Goal: Contribute content: Contribute content

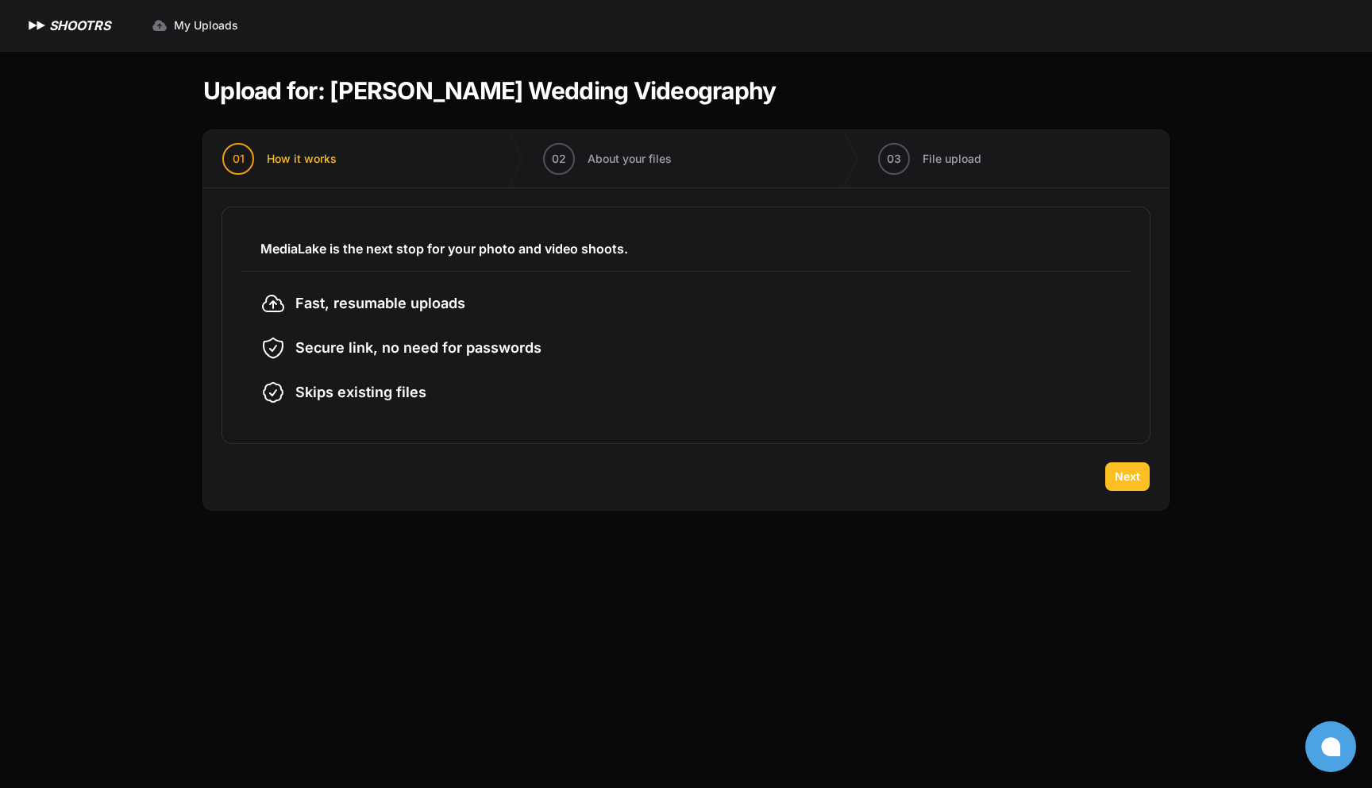
click at [1131, 476] on span "Next" at bounding box center [1127, 476] width 25 height 16
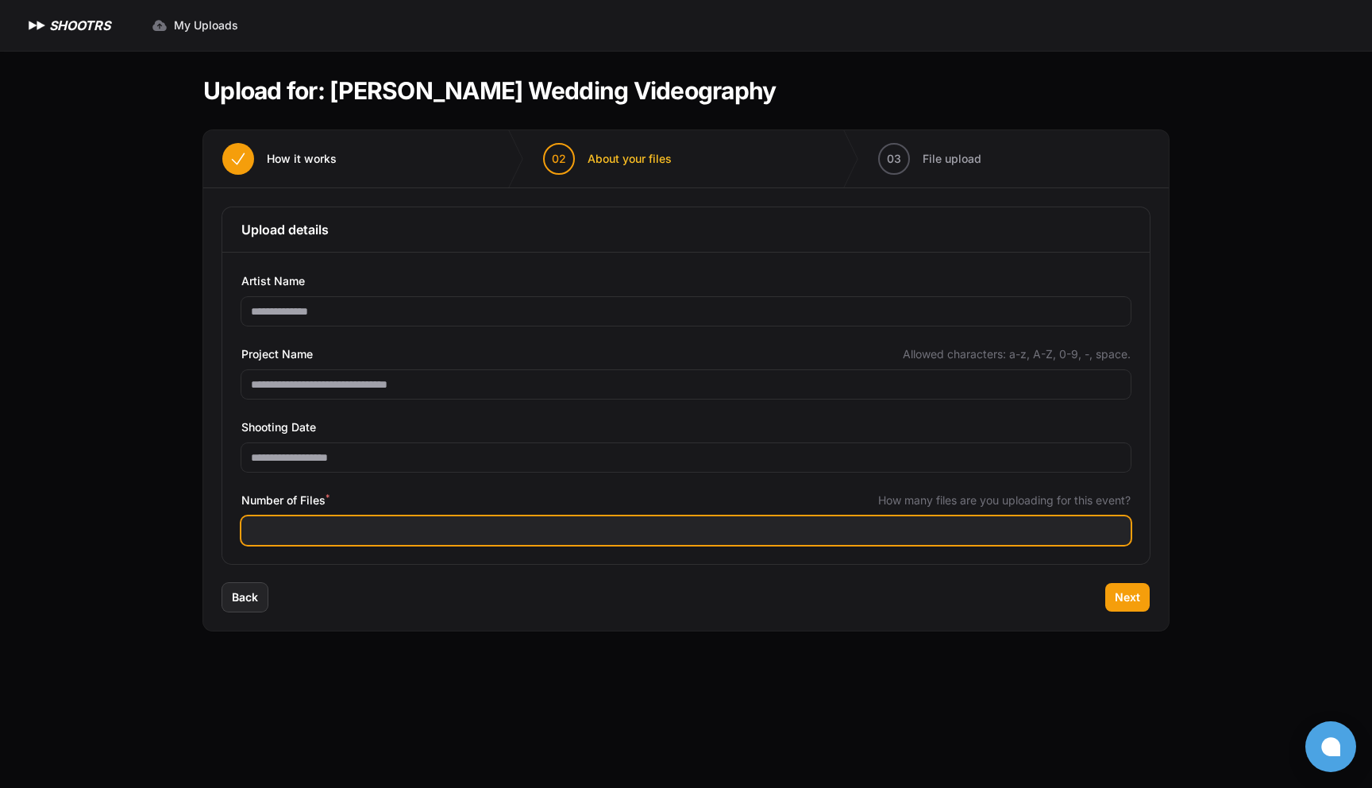
click at [311, 539] on input "Number of Files *" at bounding box center [685, 530] width 889 height 29
type input "***"
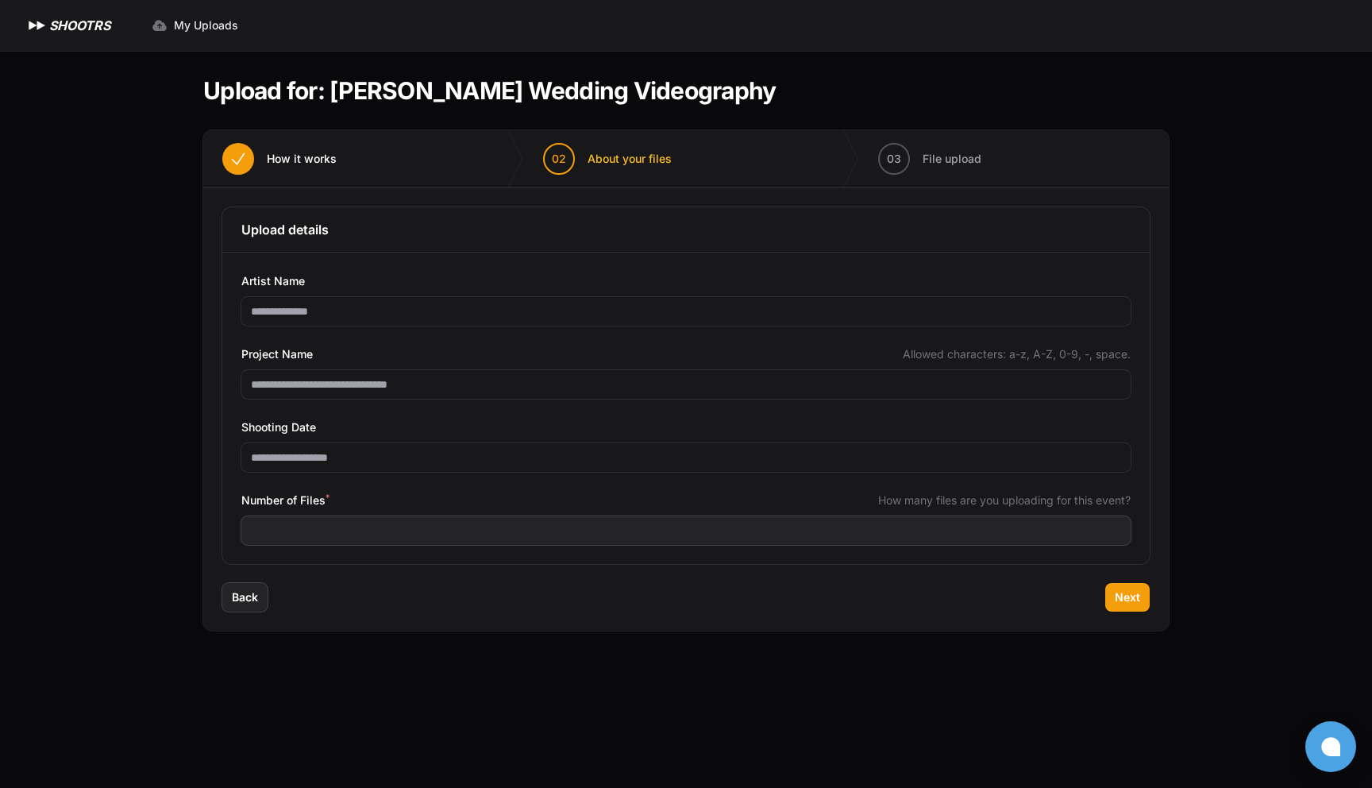
click at [1135, 613] on div "Back Next" at bounding box center [685, 607] width 965 height 48
click at [1129, 600] on span "Next" at bounding box center [1127, 597] width 25 height 16
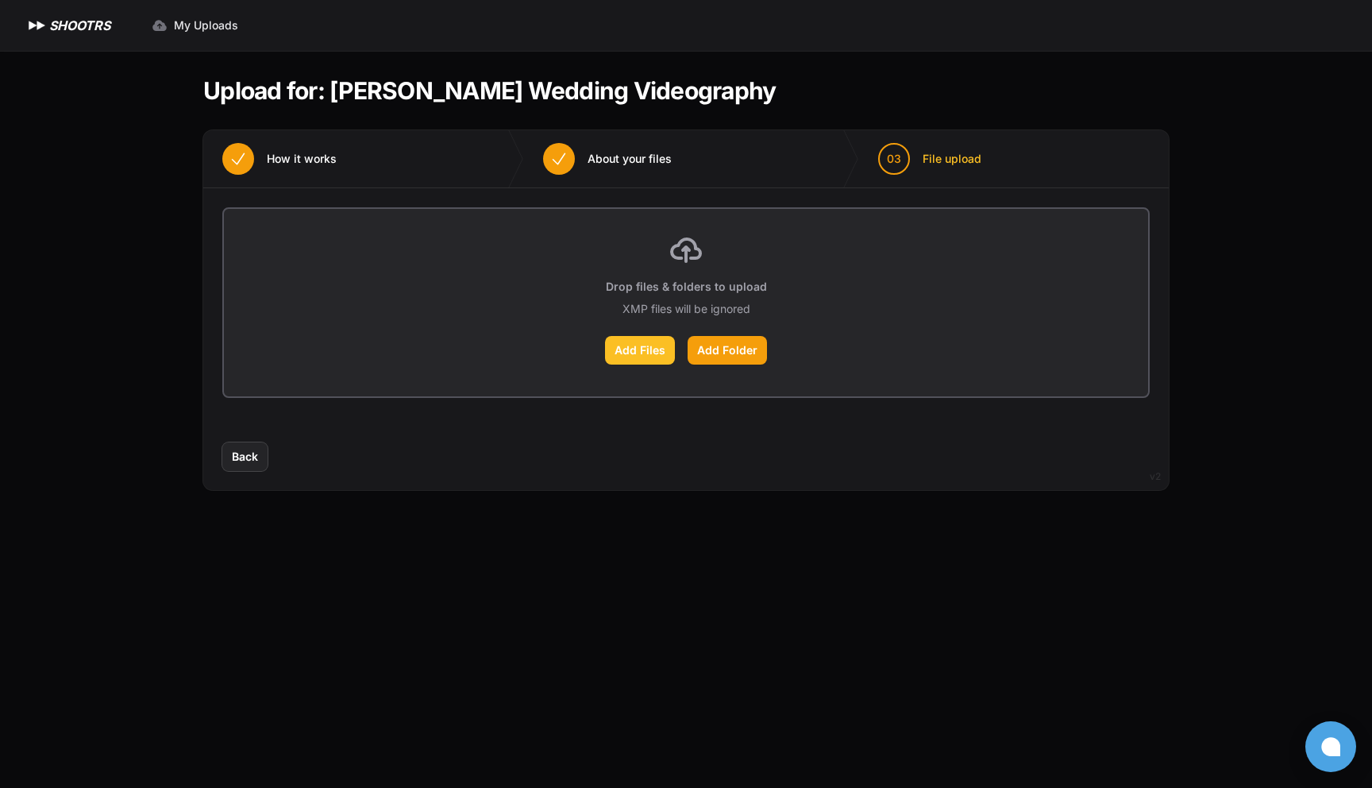
click at [657, 356] on label "Add Files" at bounding box center [640, 350] width 70 height 29
click at [0, 0] on input "Add Files" at bounding box center [0, 0] width 0 height 0
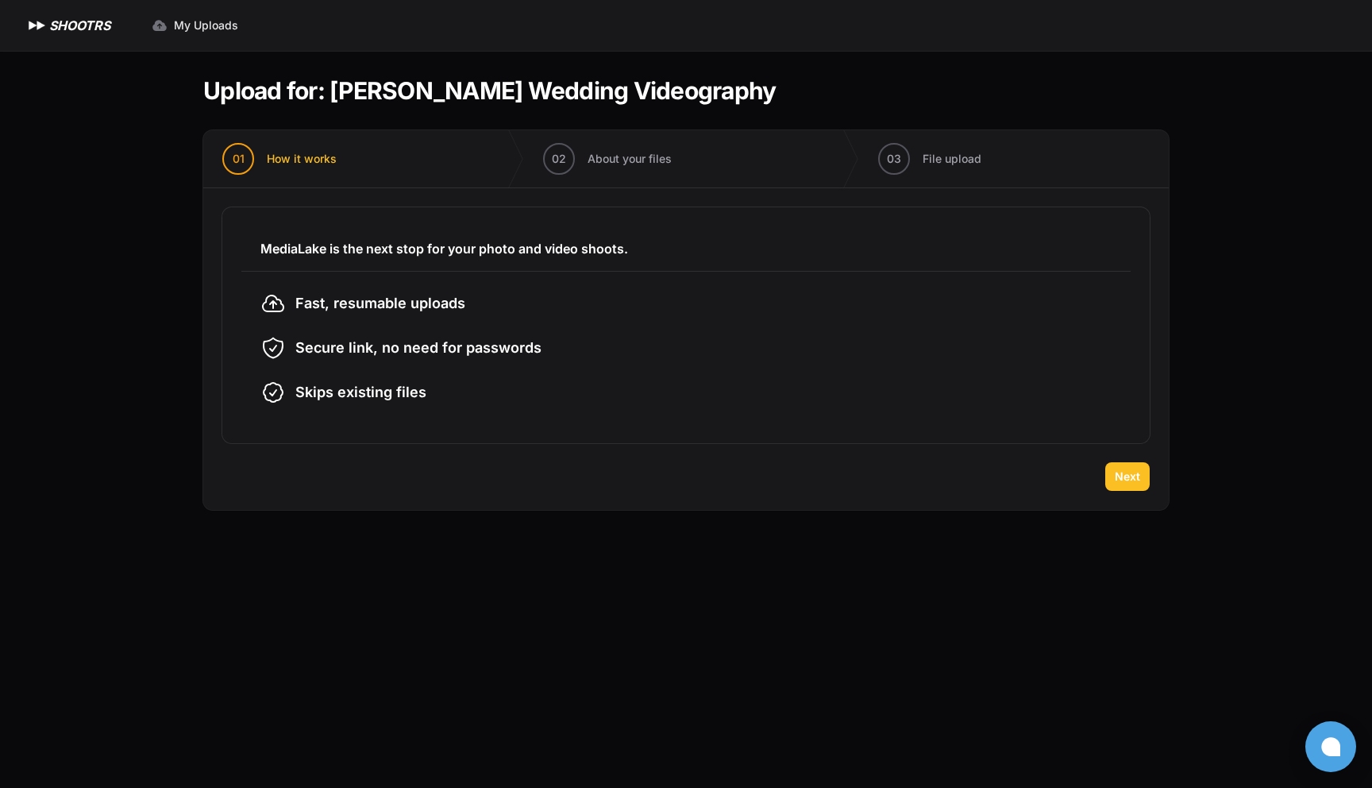
click at [1131, 474] on span "Next" at bounding box center [1127, 476] width 25 height 16
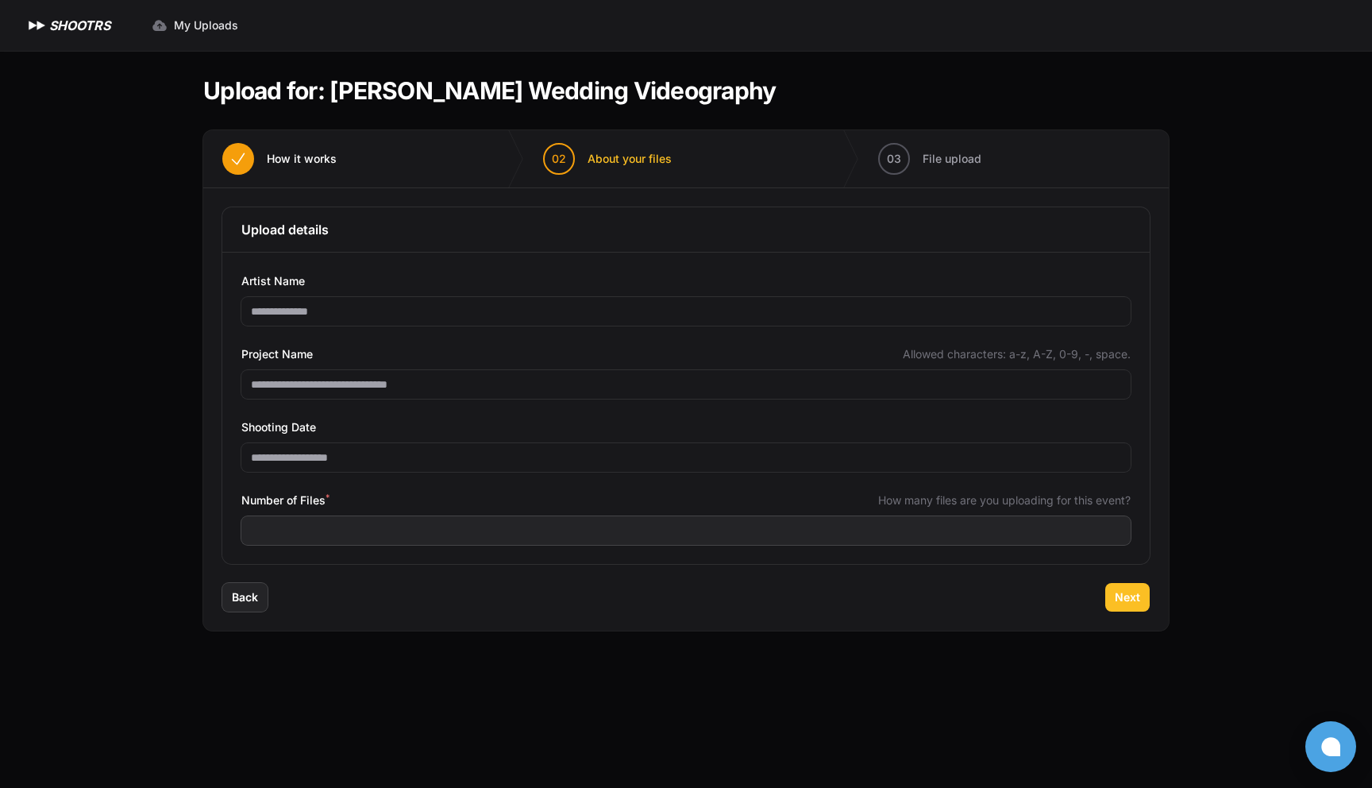
click at [1132, 593] on span "Next" at bounding box center [1127, 597] width 25 height 16
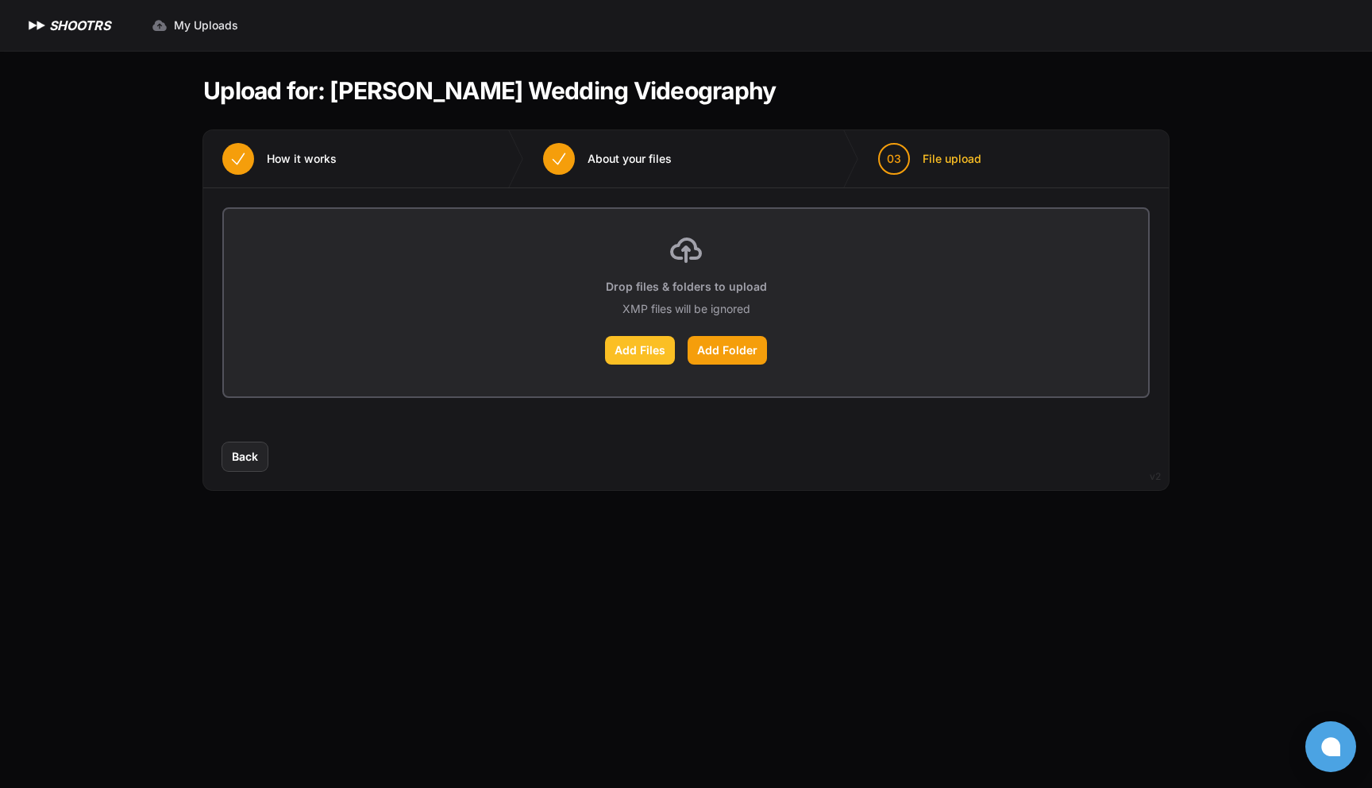
click at [659, 360] on label "Add Files" at bounding box center [640, 350] width 70 height 29
click at [0, 0] on input "Add Files" at bounding box center [0, 0] width 0 height 0
